Goal: Information Seeking & Learning: Learn about a topic

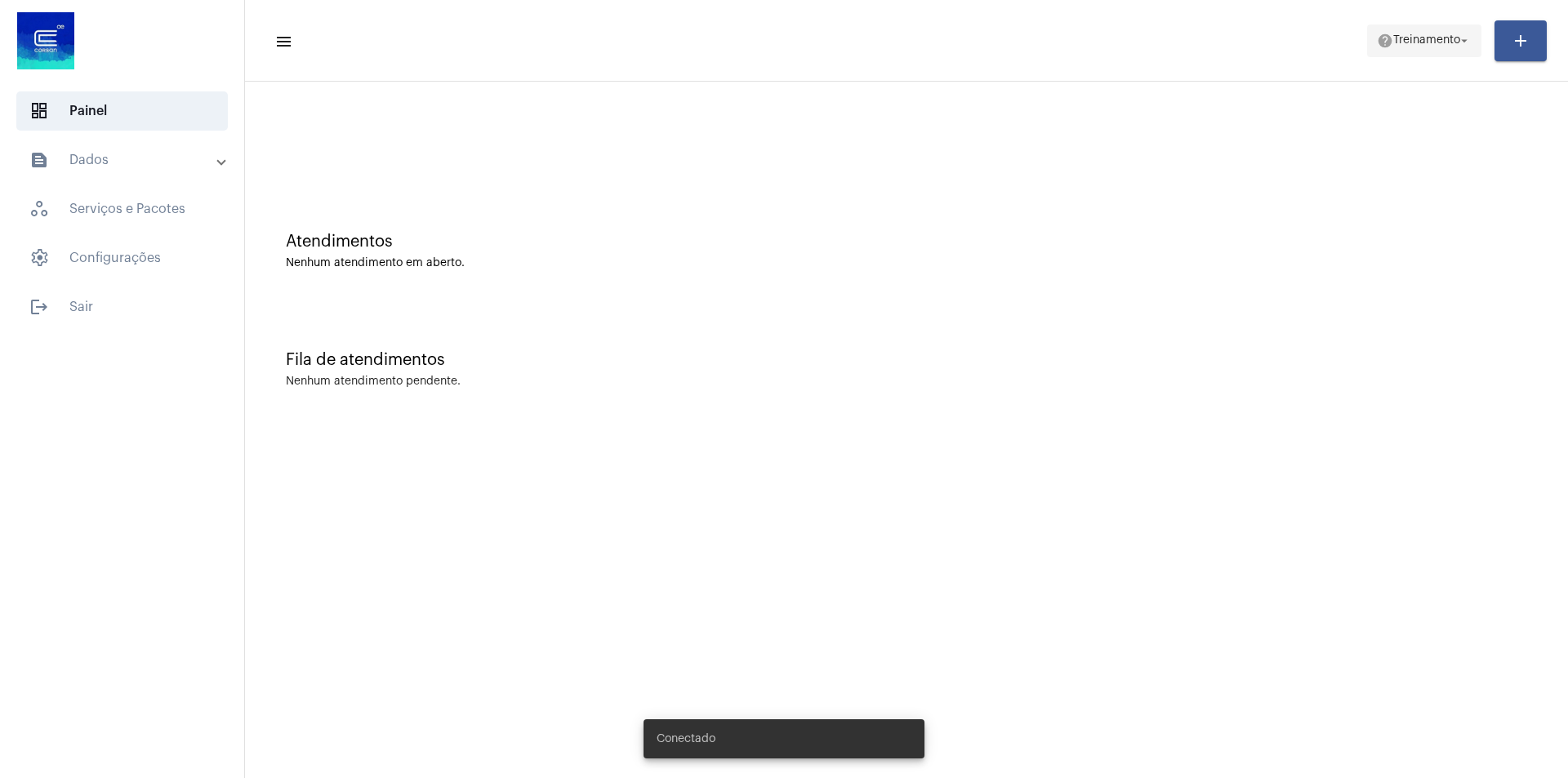
click at [1421, 49] on span "help Treinamento arrow_drop_down" at bounding box center [1424, 40] width 95 height 29
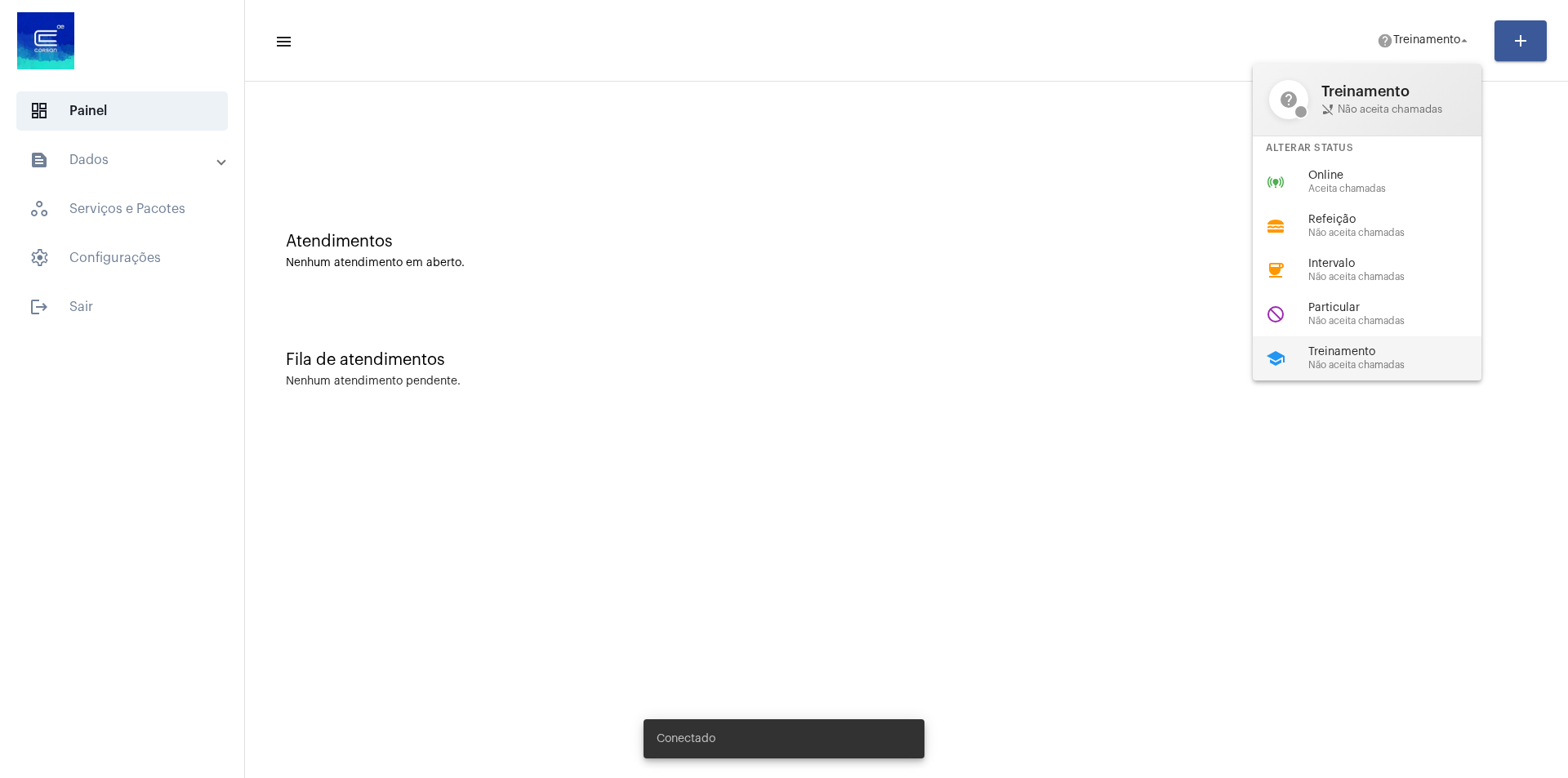
click at [1364, 357] on span "Treinamento" at bounding box center [1401, 352] width 186 height 13
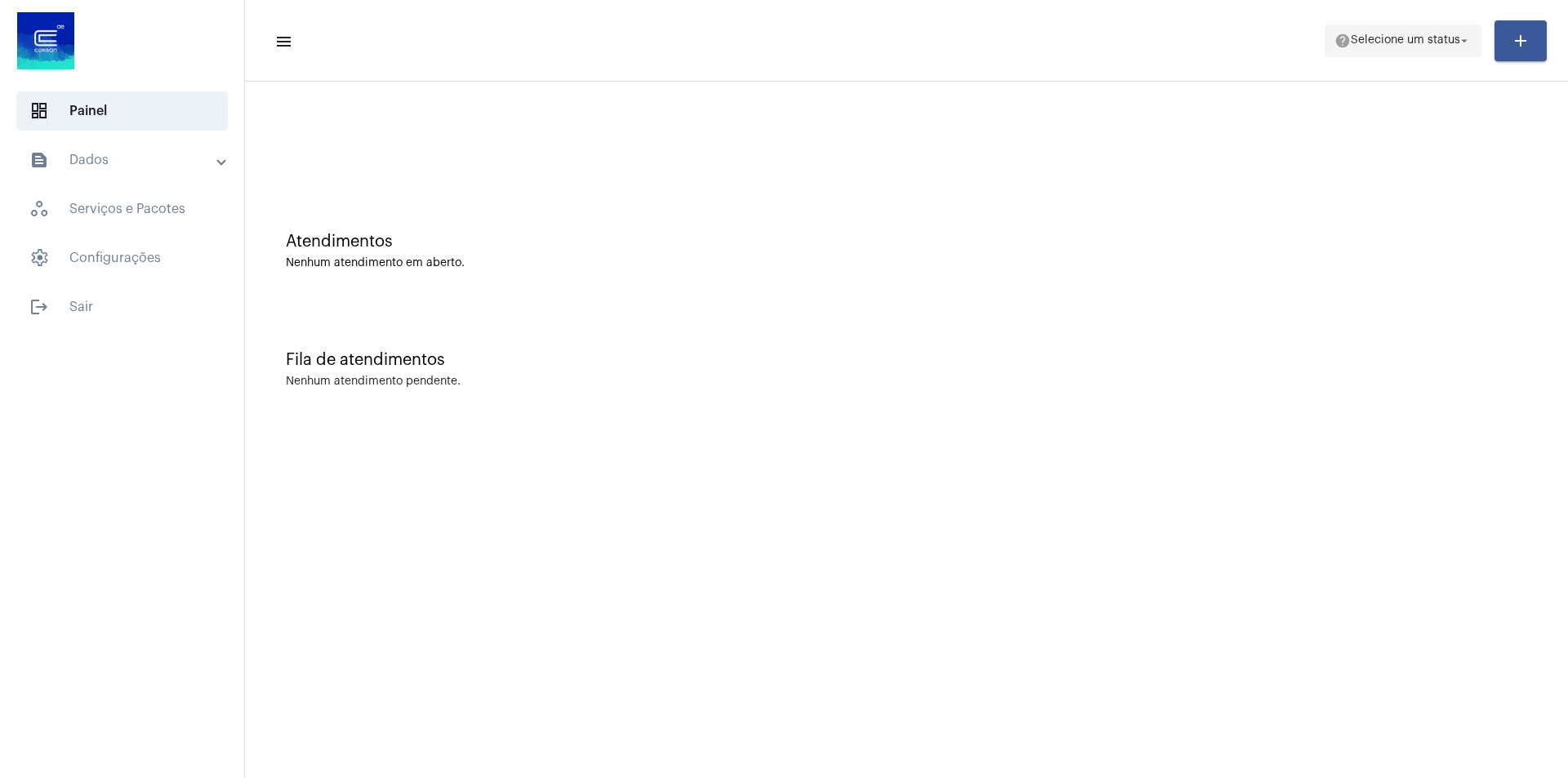
click at [1367, 46] on span "Selecione um status" at bounding box center [1406, 41] width 110 height 12
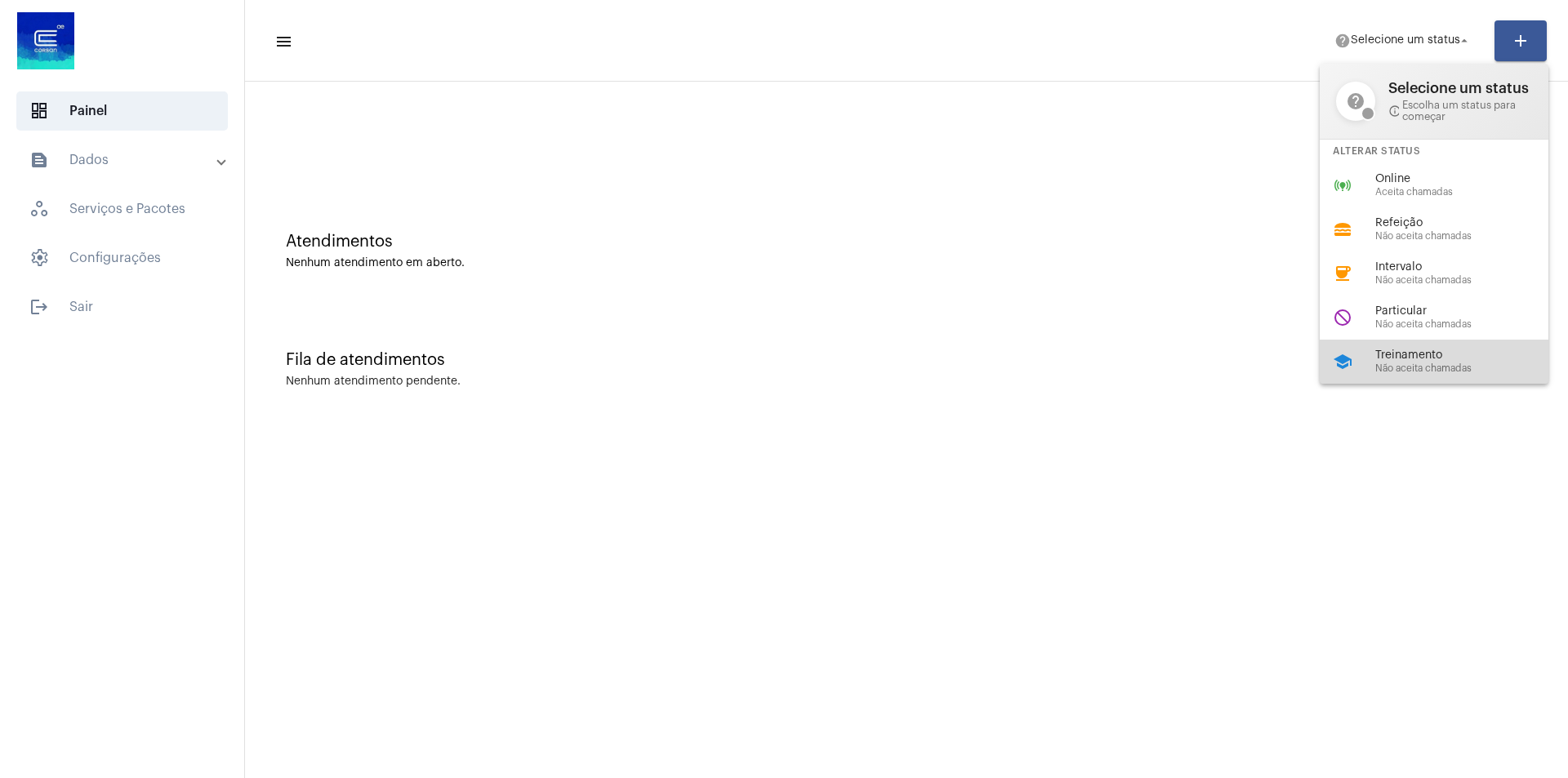
click at [1388, 371] on span "Não aceita chamadas" at bounding box center [1469, 368] width 186 height 11
